Goal: Find specific page/section: Find specific page/section

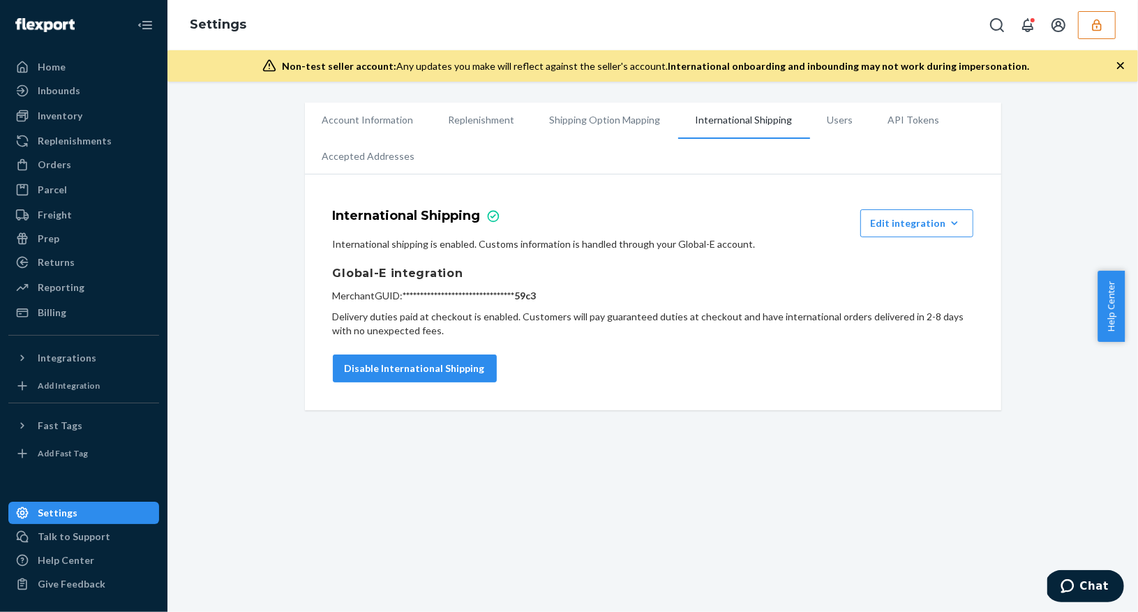
click at [1103, 30] on icon "button" at bounding box center [1097, 25] width 14 height 14
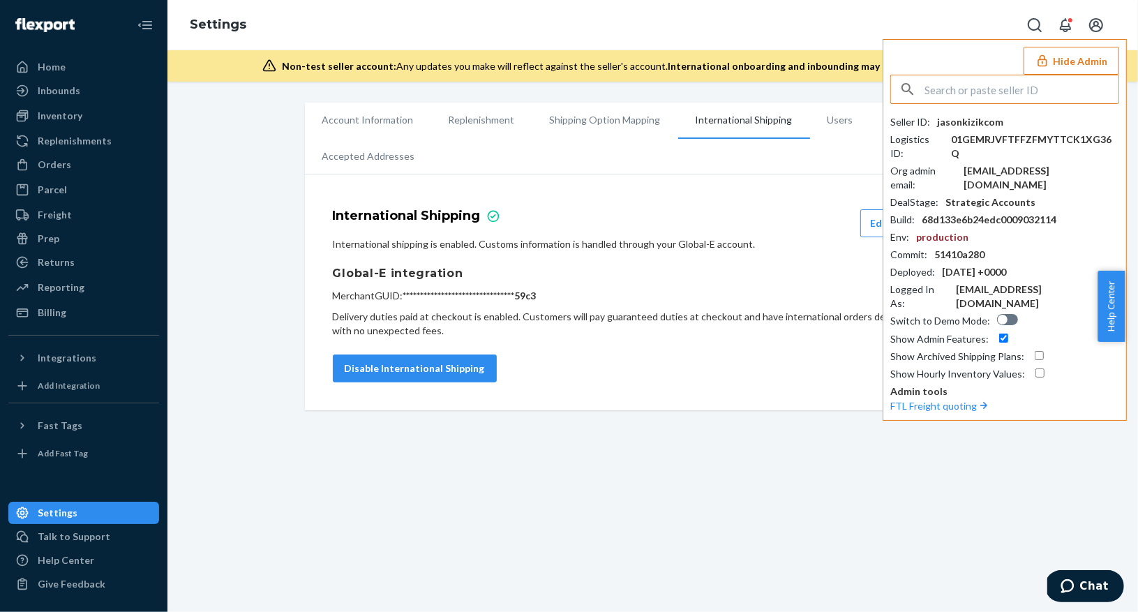
click at [964, 85] on input "text" at bounding box center [1021, 89] width 194 height 28
type input "admbgonzalezfsimilarescom"
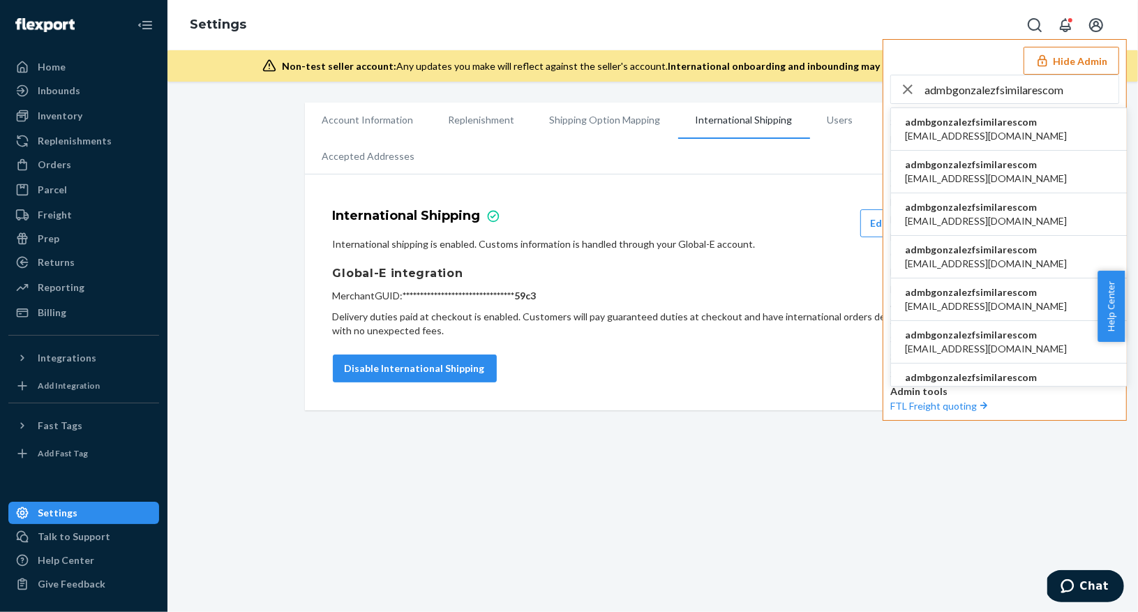
click at [1014, 142] on li "admbgonzalezfsimilarescom admbgonzalez@fsimilares.com" at bounding box center [1009, 129] width 236 height 43
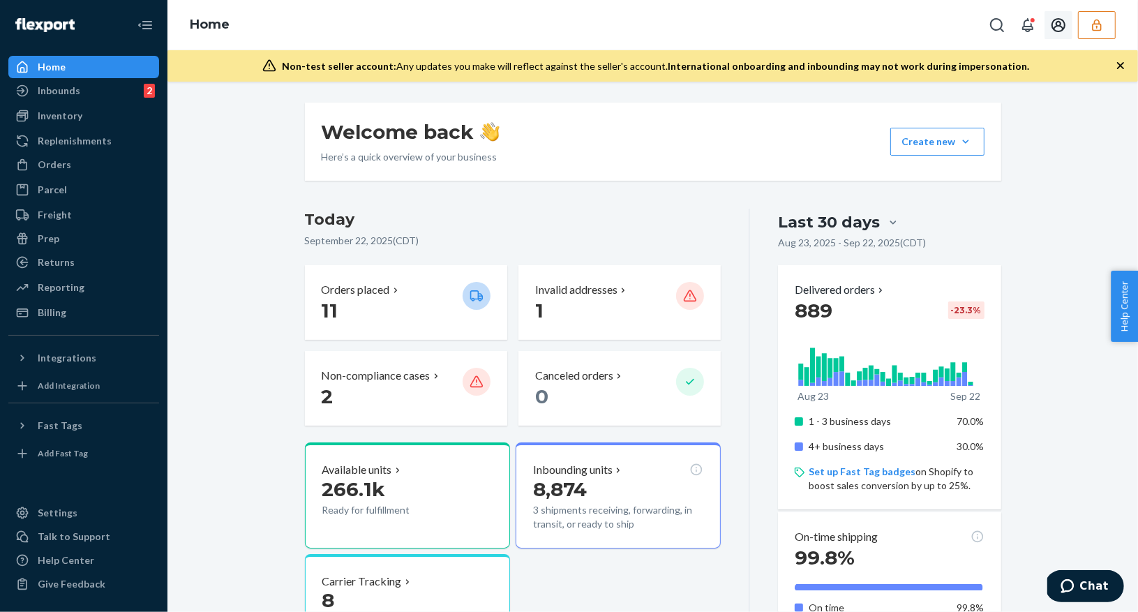
click at [1091, 18] on icon "button" at bounding box center [1097, 25] width 14 height 14
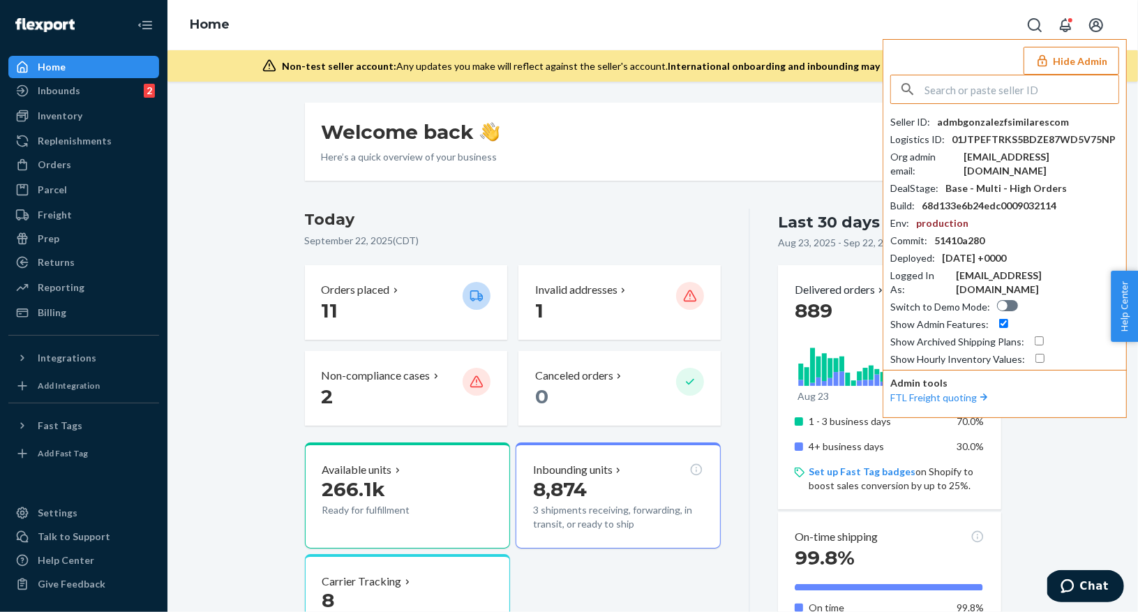
click at [941, 89] on input "text" at bounding box center [1021, 89] width 194 height 28
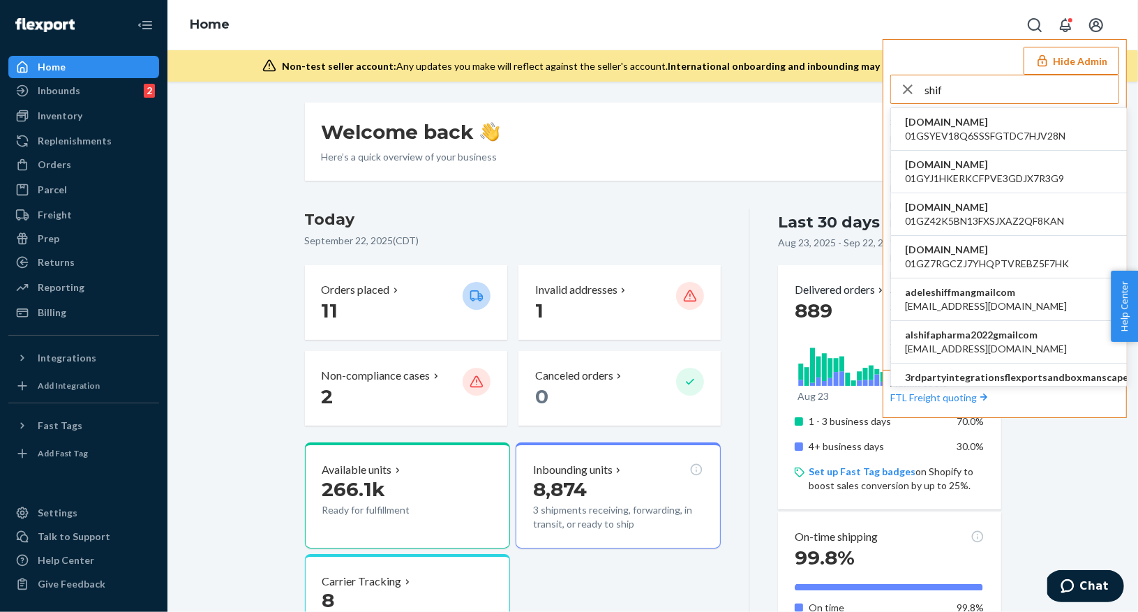
drag, startPoint x: 963, startPoint y: 86, endPoint x: 936, endPoint y: 97, distance: 29.4
click at [936, 97] on input "shif" at bounding box center [1021, 89] width 194 height 28
type input "shif"
click at [899, 87] on icon "button" at bounding box center [907, 89] width 17 height 28
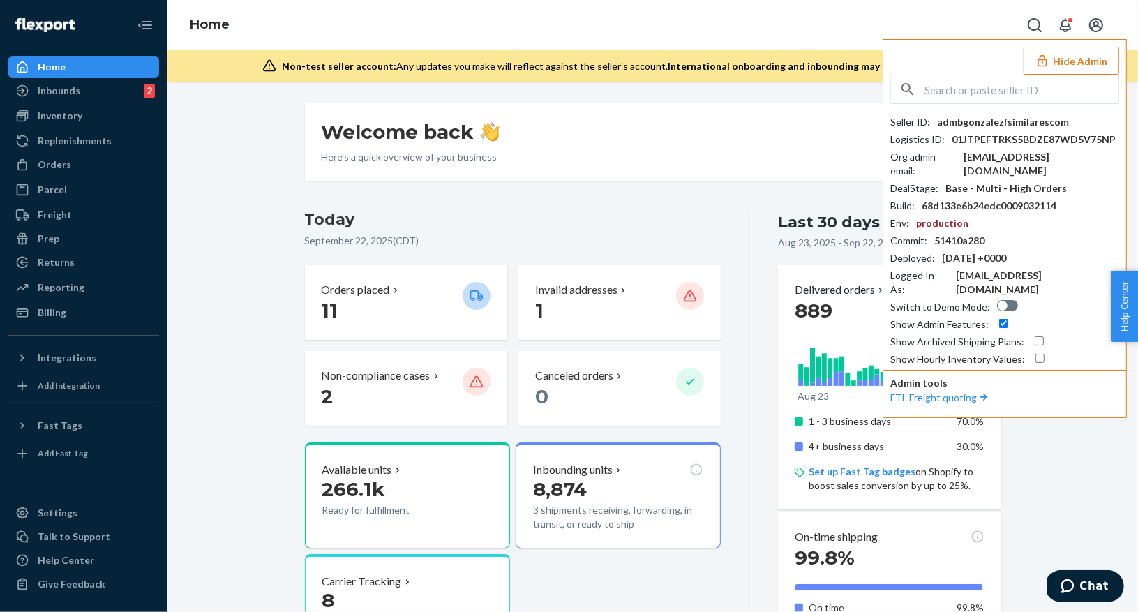
click at [1074, 64] on button "Hide Admin" at bounding box center [1071, 61] width 96 height 28
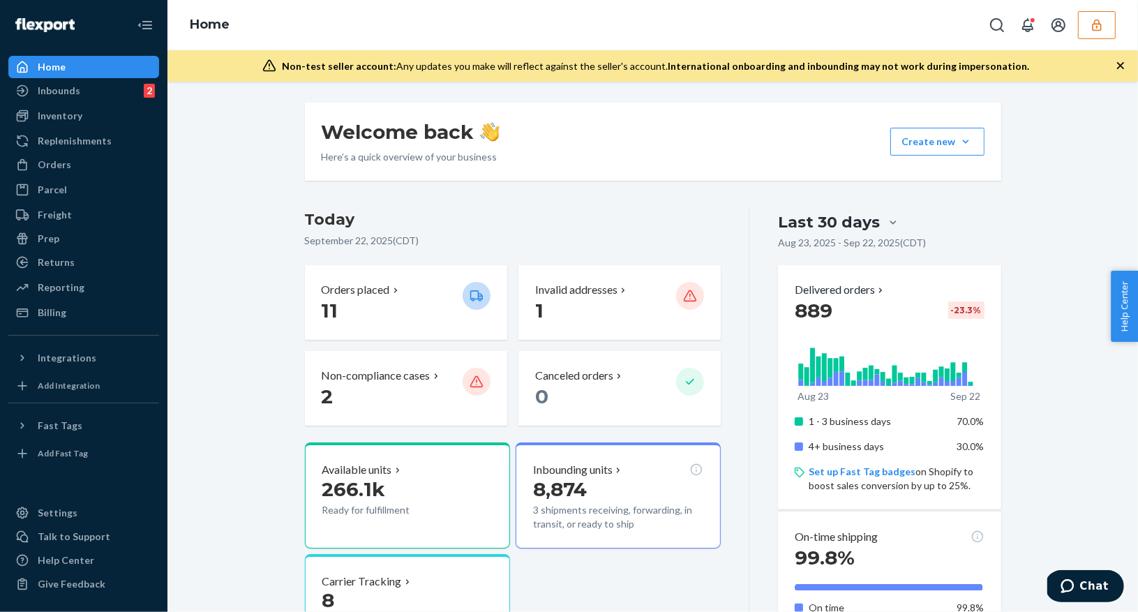
click at [899, 43] on div "Home" at bounding box center [652, 25] width 970 height 50
drag, startPoint x: 872, startPoint y: 26, endPoint x: 863, endPoint y: 35, distance: 12.8
click at [872, 24] on div "Home" at bounding box center [652, 25] width 970 height 50
click at [75, 66] on div "Home" at bounding box center [84, 67] width 148 height 20
